Goal: Task Accomplishment & Management: Manage account settings

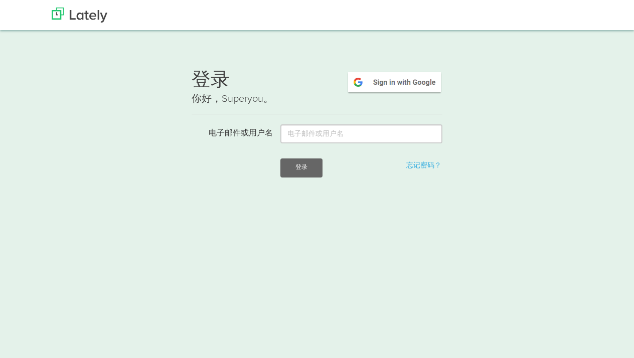
click at [408, 86] on img at bounding box center [395, 82] width 96 height 23
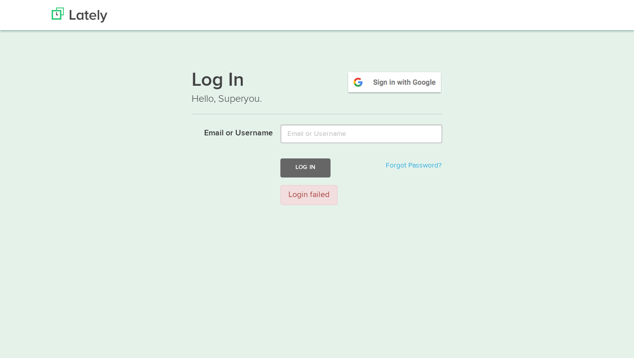
click at [399, 86] on img at bounding box center [395, 82] width 96 height 23
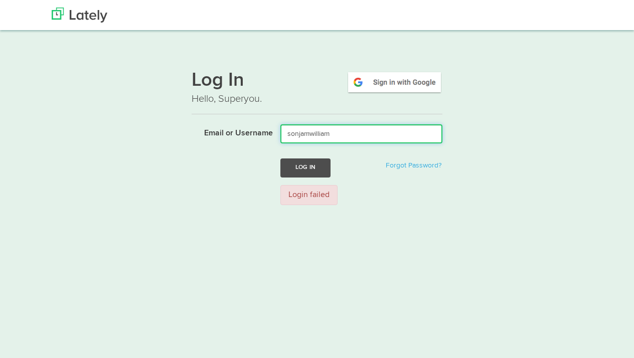
type input "sonjamwilliam"
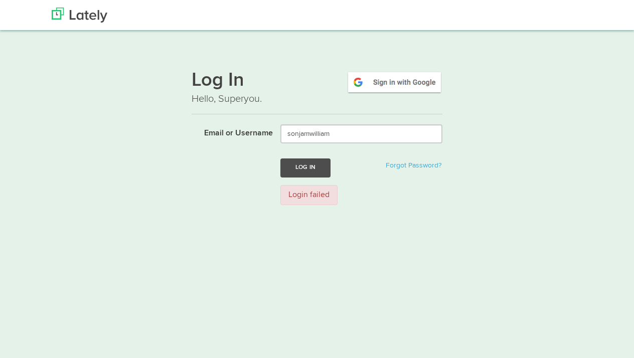
click at [288, 168] on button "Log In" at bounding box center [305, 168] width 50 height 19
click at [419, 84] on img at bounding box center [395, 82] width 96 height 23
click at [325, 195] on div "Login failed" at bounding box center [308, 195] width 57 height 21
click at [316, 165] on button "Log In" at bounding box center [305, 168] width 50 height 19
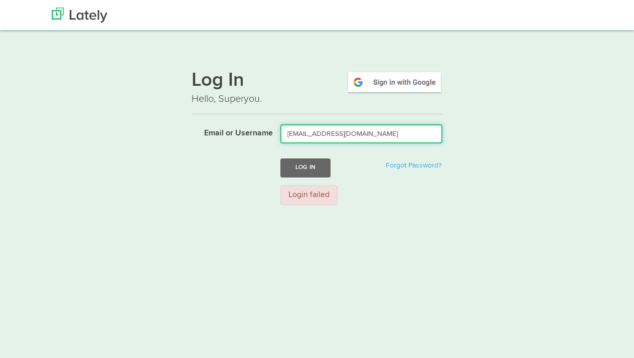
type input "[EMAIL_ADDRESS][DOMAIN_NAME]"
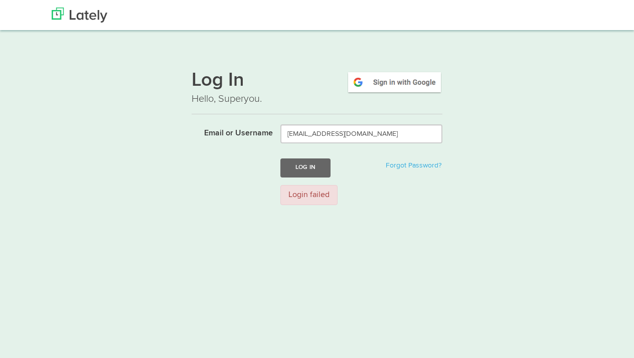
click at [314, 179] on form "Email or Username [EMAIL_ADDRESS][DOMAIN_NAME] Log In Forgot Password? Login fa…" at bounding box center [317, 168] width 251 height 88
click at [314, 172] on button "Log In" at bounding box center [305, 168] width 50 height 19
click at [64, 14] on img at bounding box center [80, 15] width 56 height 15
